Goal: Check status: Check status

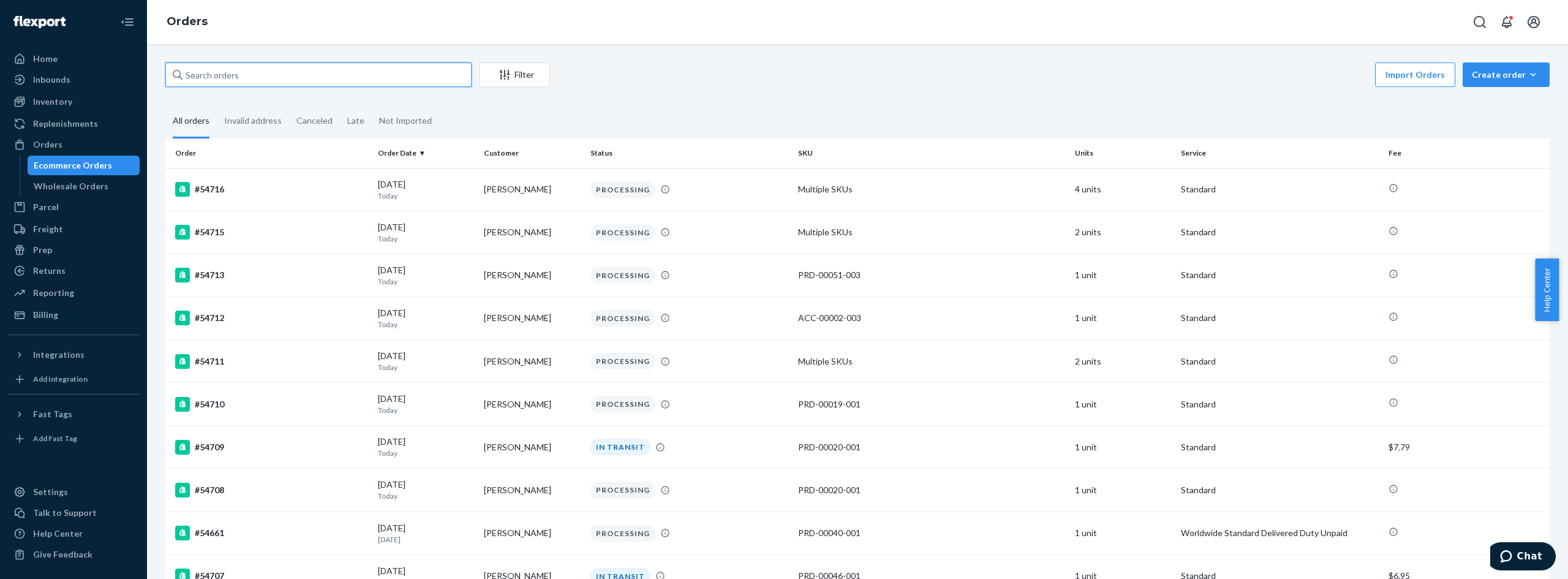
click at [252, 76] on input "text" at bounding box center [318, 74] width 306 height 25
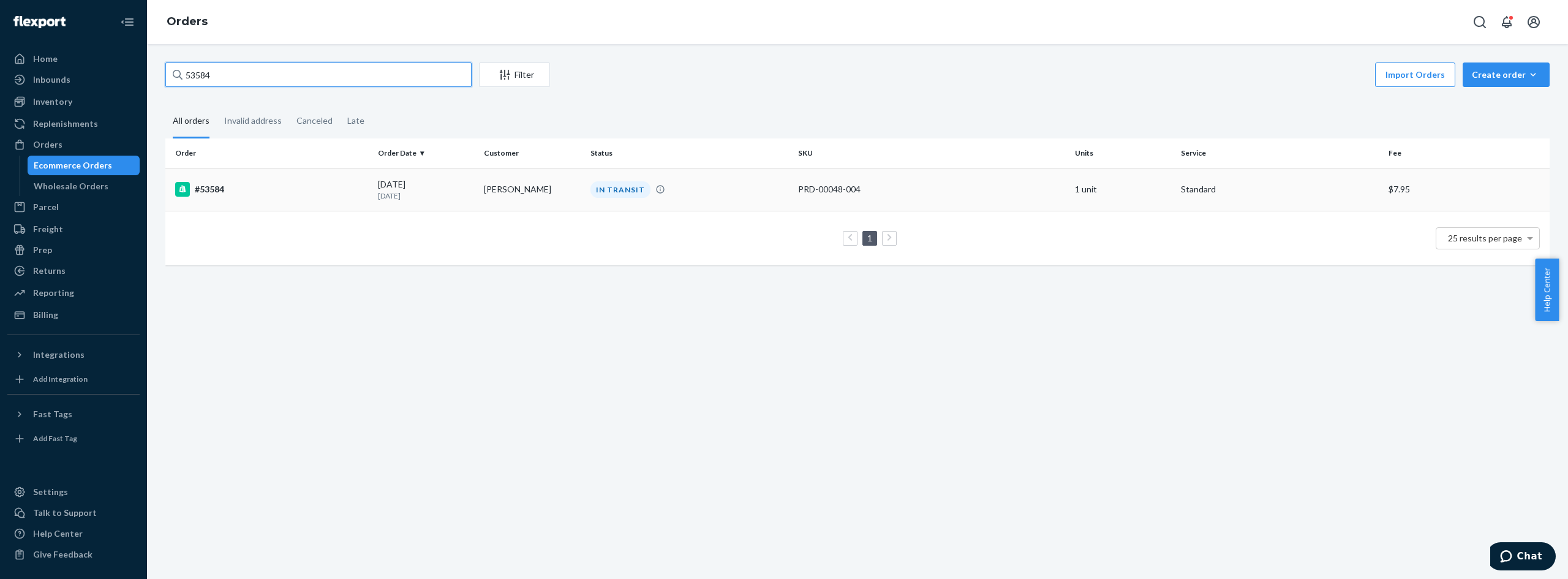
type input "53584"
click at [448, 179] on div "[DATE] [DATE]" at bounding box center [426, 190] width 96 height 23
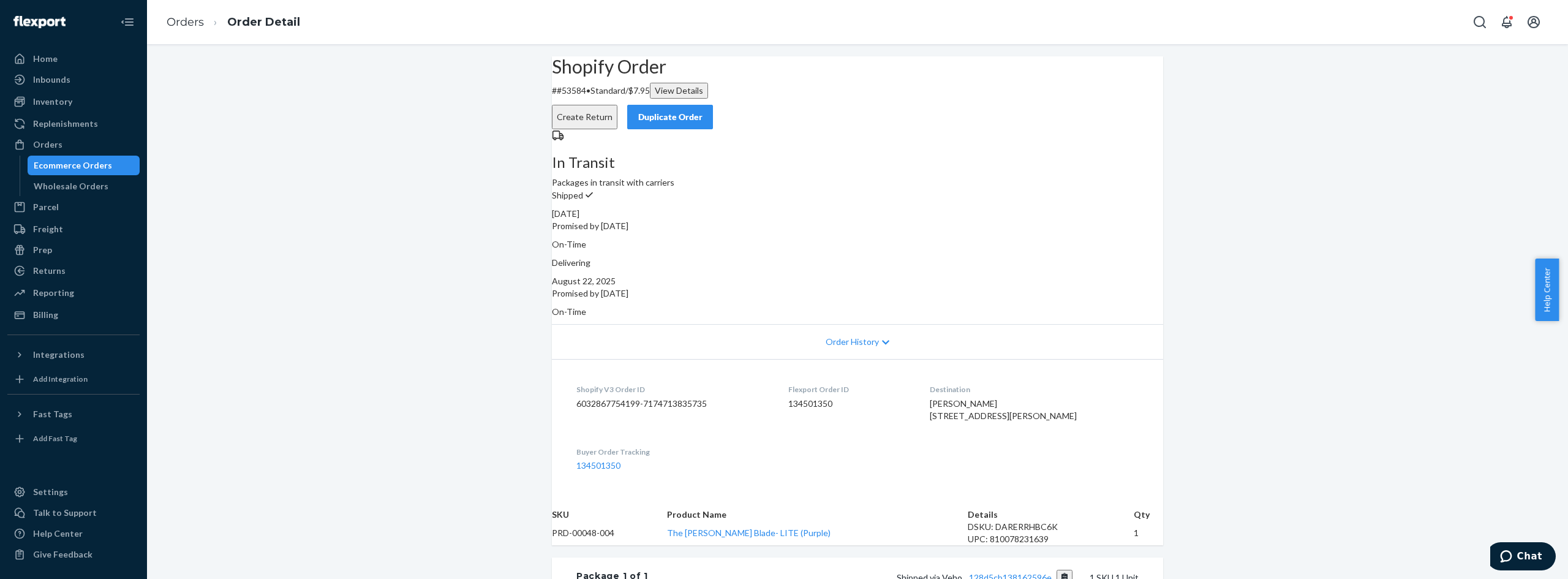
click at [1222, 211] on div "Shopify Order # #53584 • Standard / $7.95 View Details Create Return Duplicate …" at bounding box center [858, 437] width 1421 height 763
click at [1316, 96] on div "Shopify Order # #53584 • Standard / $7.95 View Details Create Return Duplicate …" at bounding box center [858, 437] width 1421 height 763
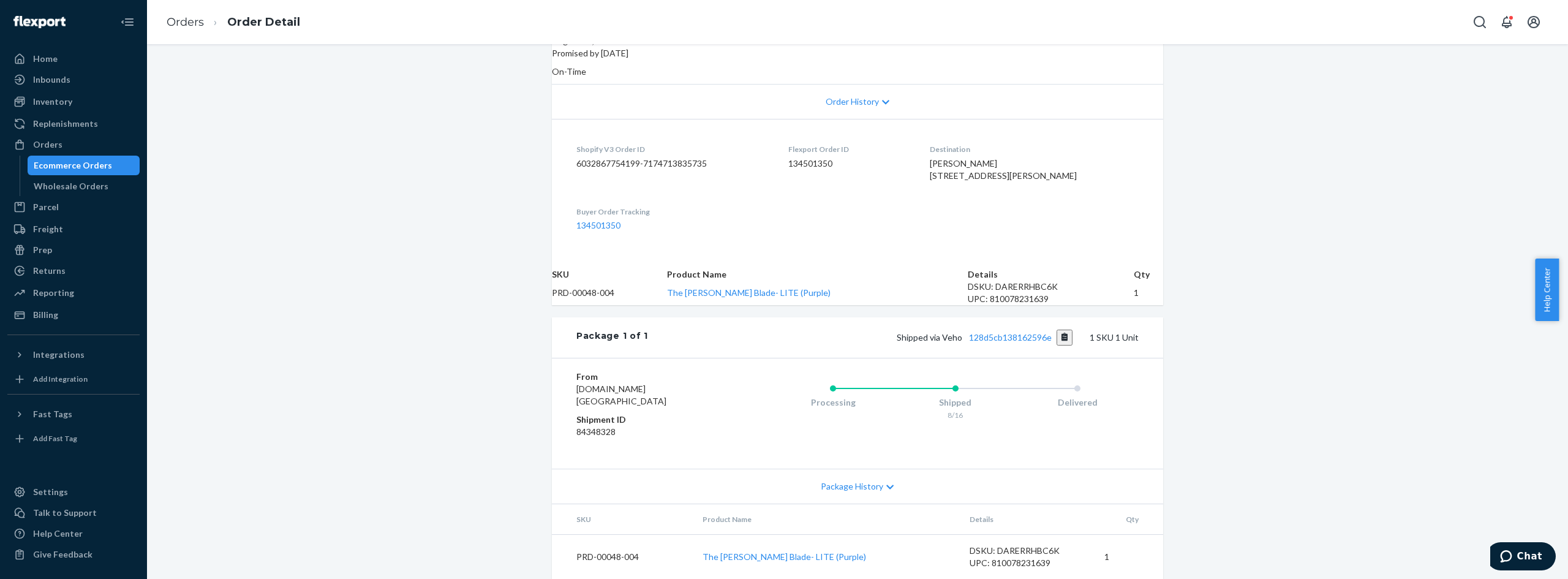
scroll to position [303, 0]
click at [856, 480] on span "Package History" at bounding box center [852, 486] width 62 height 12
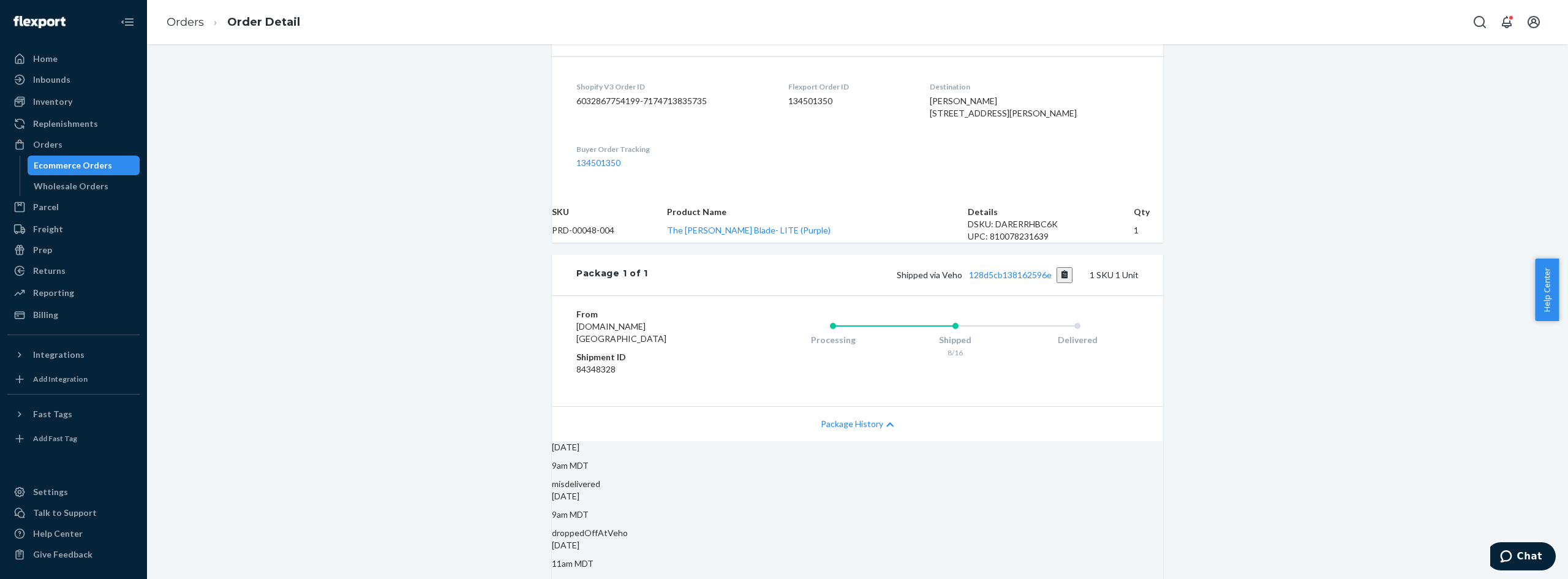
click at [856, 430] on span "Package History" at bounding box center [852, 424] width 62 height 12
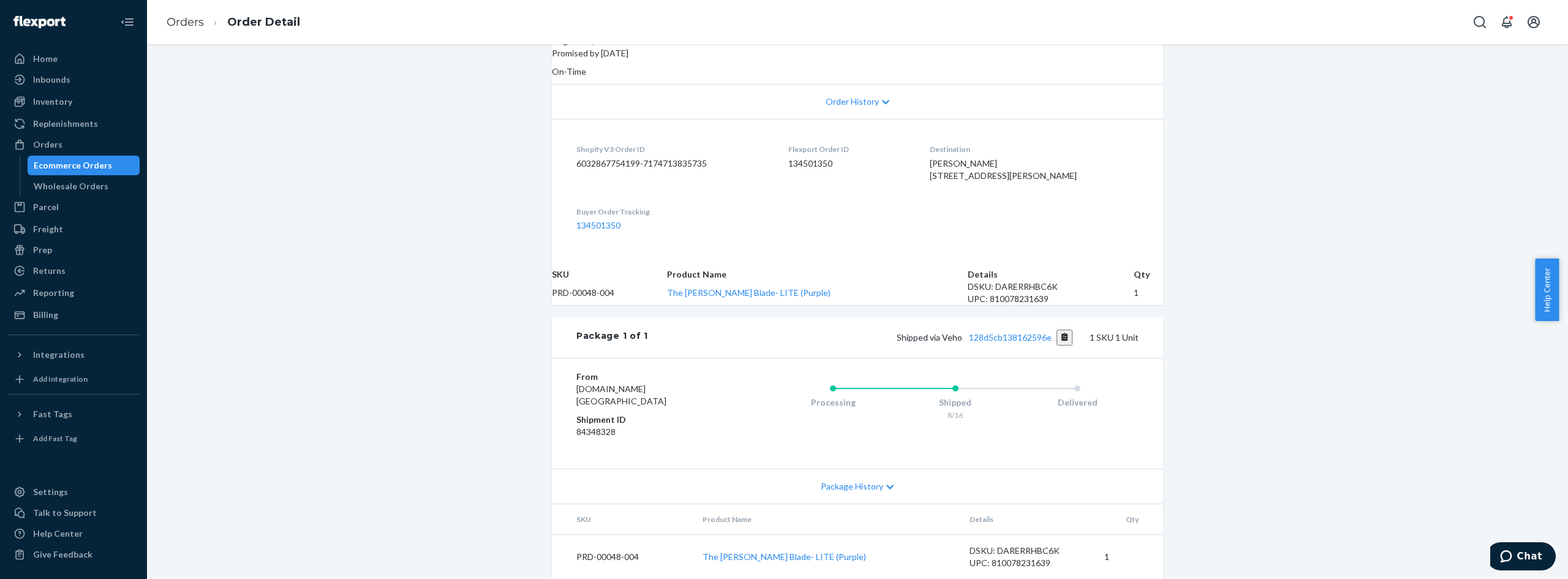
click at [855, 469] on div "Package History" at bounding box center [858, 486] width 611 height 35
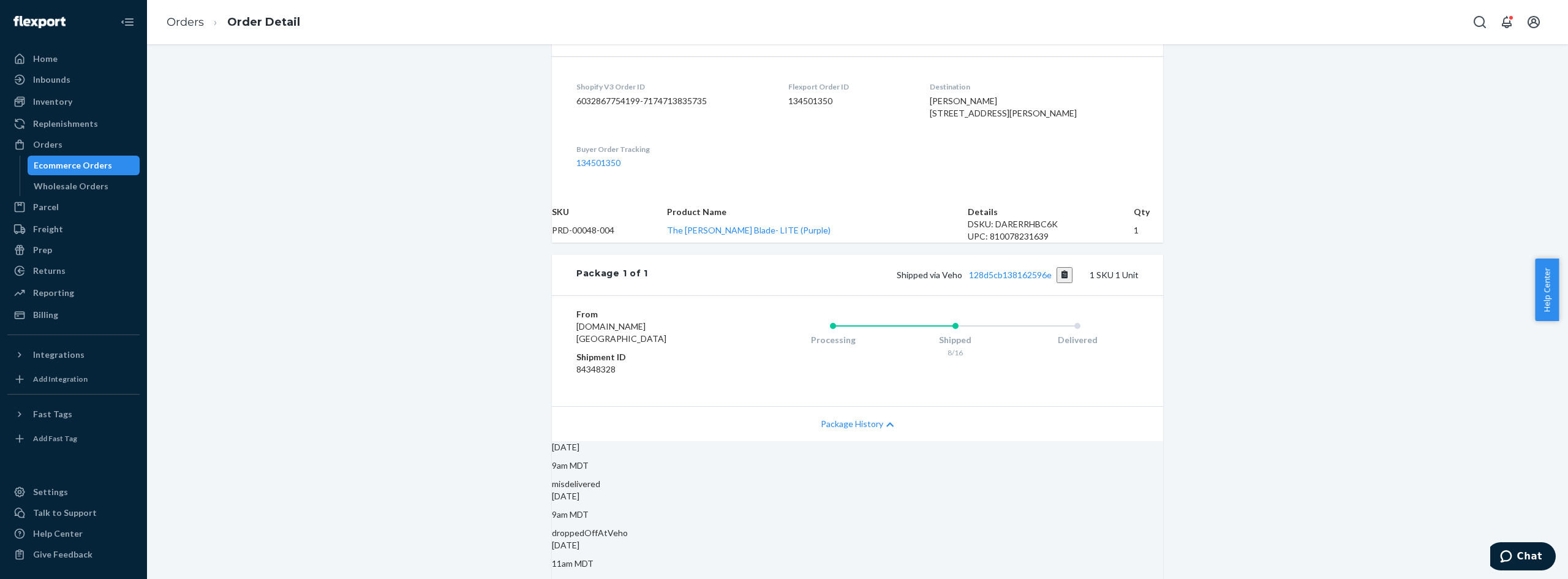
click at [854, 441] on div "Package History" at bounding box center [858, 423] width 611 height 35
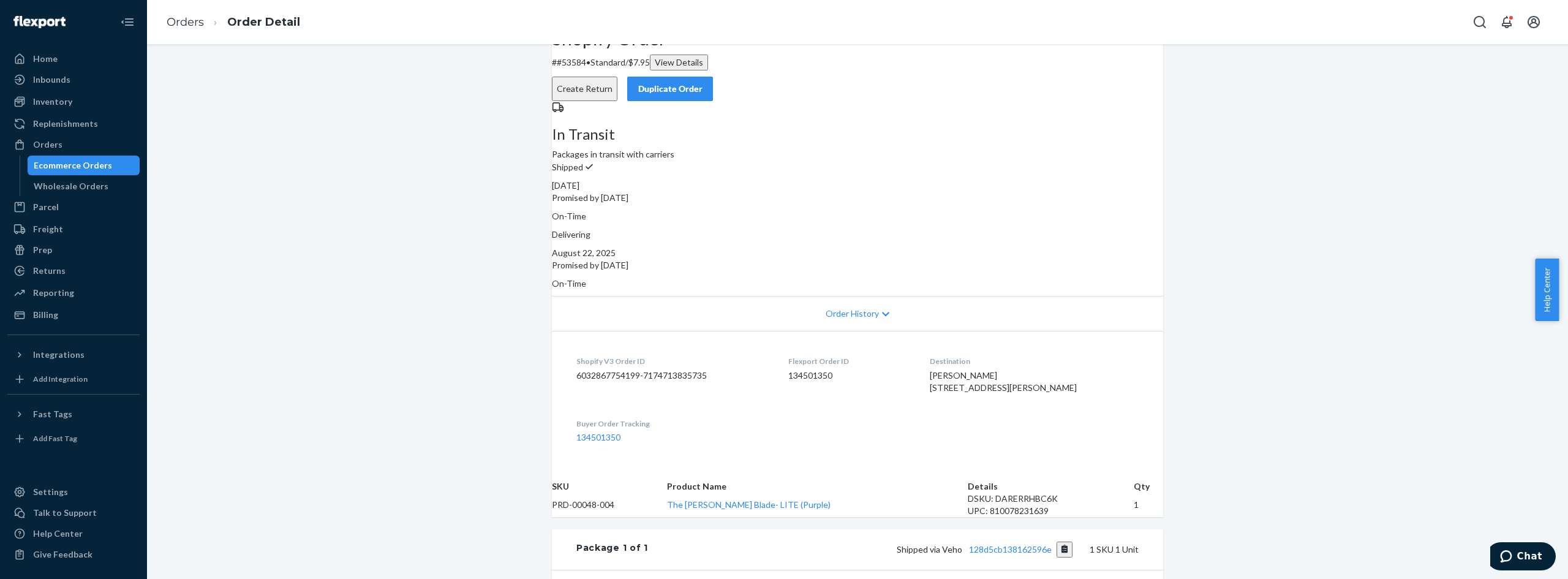
scroll to position [0, 0]
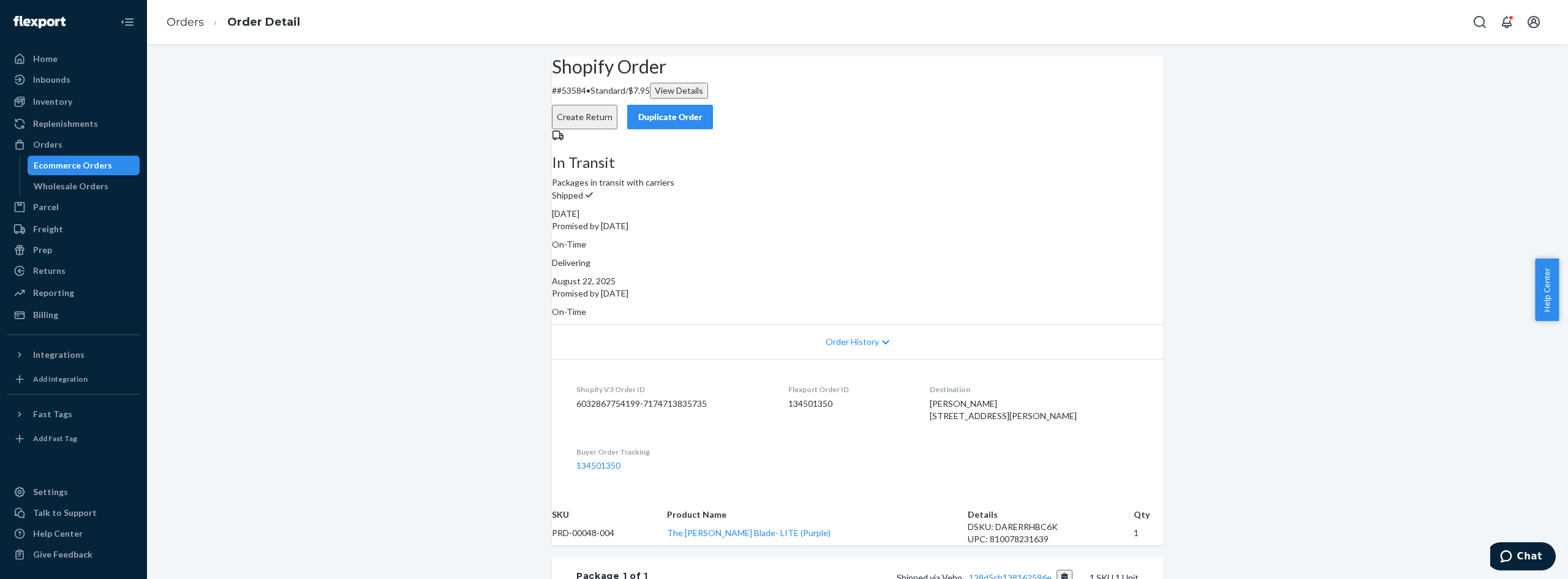
click at [445, 267] on div "Shopify Order # #53584 • Standard / $7.95 View Details Create Return Duplicate …" at bounding box center [858, 437] width 1421 height 763
click at [626, 324] on div "Order History" at bounding box center [858, 342] width 611 height 35
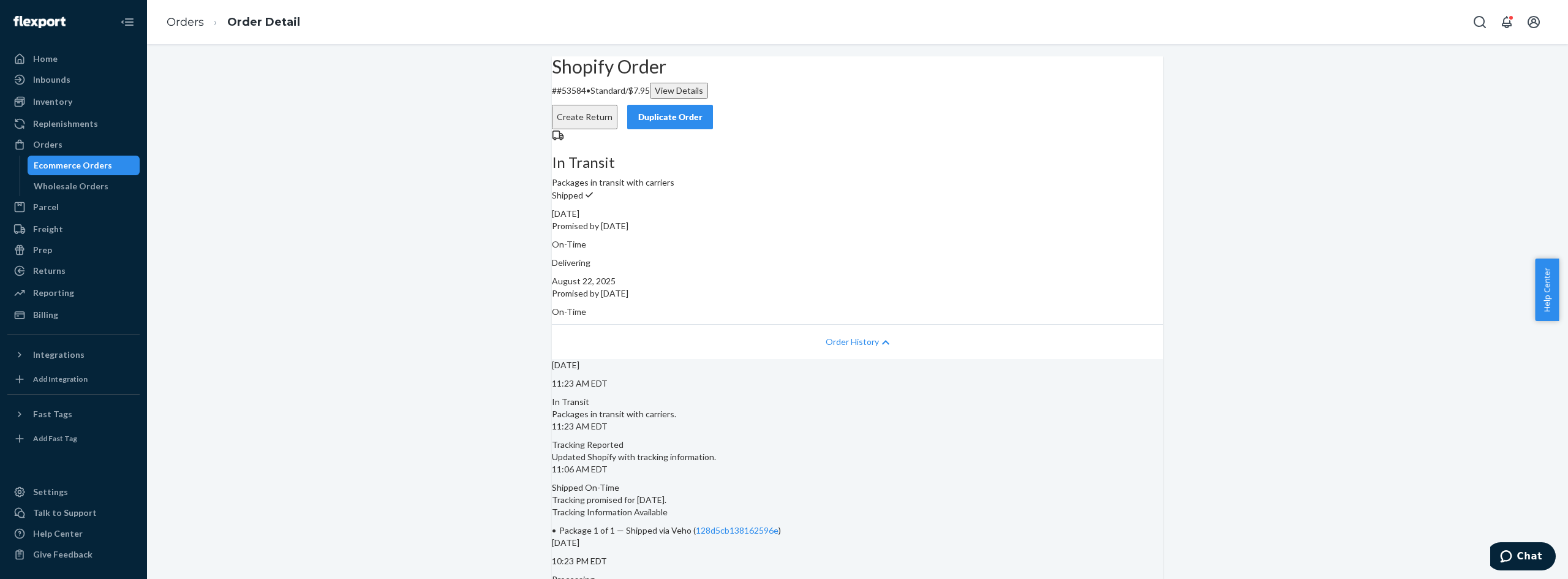
click at [1088, 333] on div "Order History" at bounding box center [858, 342] width 611 height 35
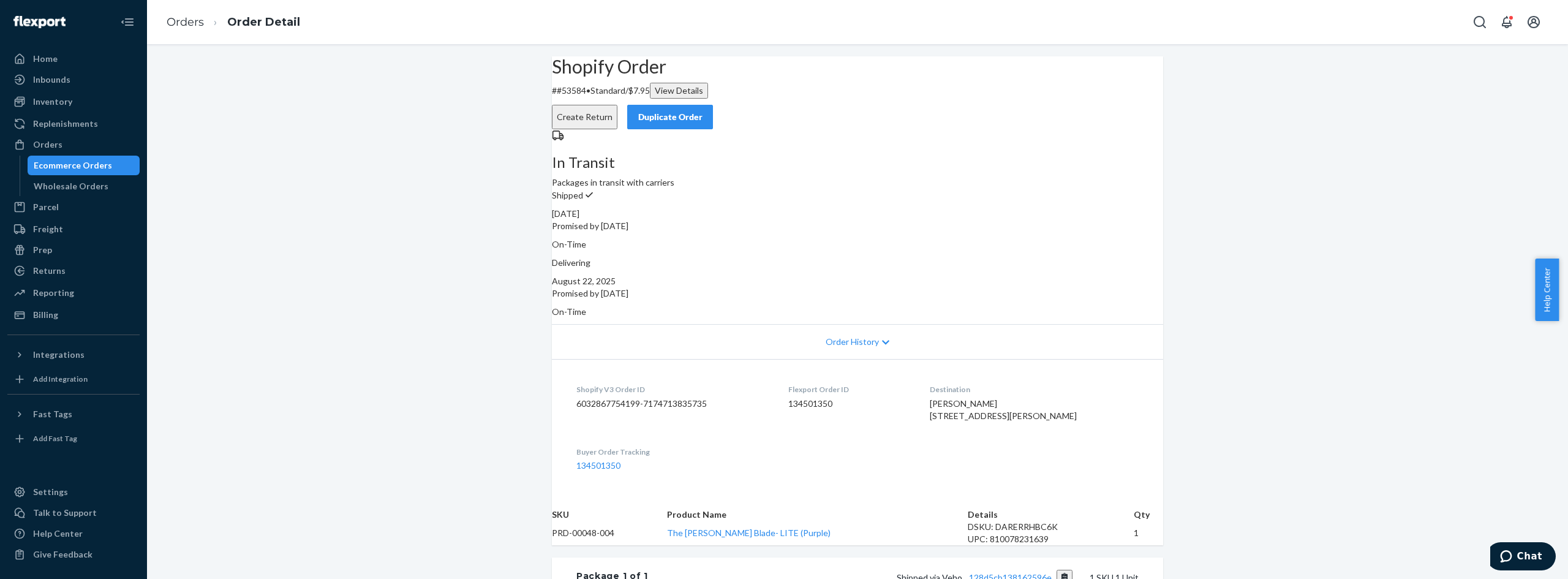
click at [513, 272] on div "Shopify Order # #53584 • Standard / $7.95 View Details Create Return Duplicate …" at bounding box center [858, 437] width 1421 height 763
